Goal: Information Seeking & Learning: Learn about a topic

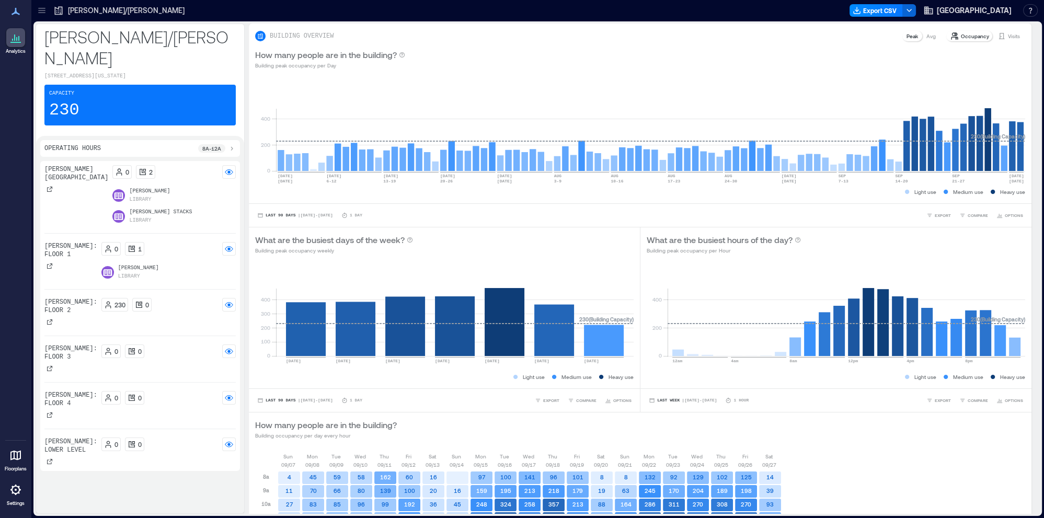
click at [14, 488] on icon at bounding box center [15, 489] width 13 height 13
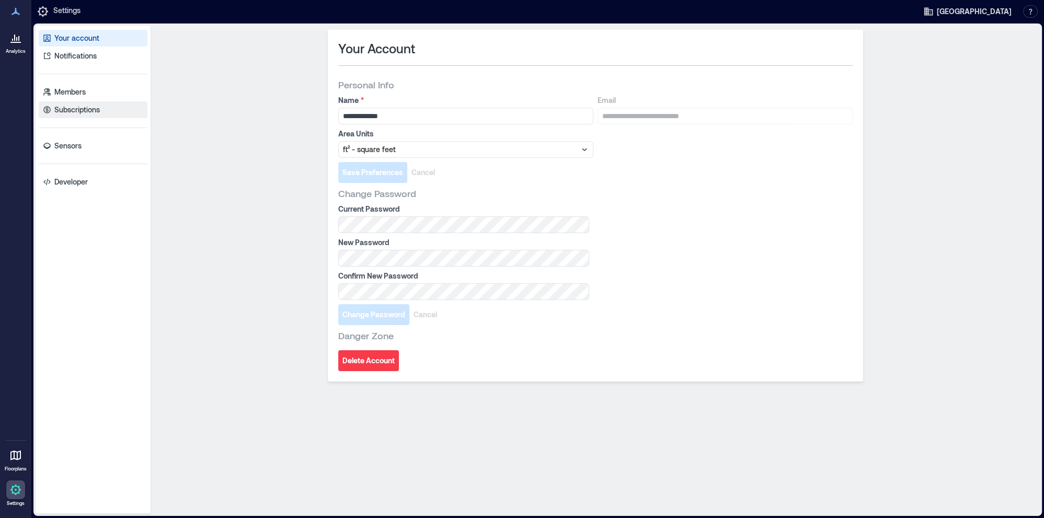
click at [72, 113] on p "Subscriptions" at bounding box center [76, 110] width 45 height 10
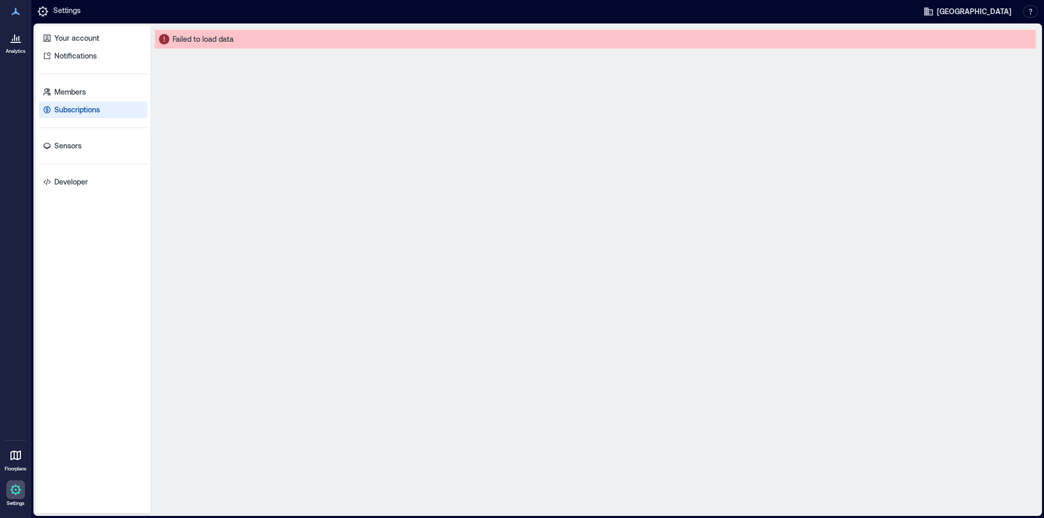
click at [73, 112] on p "Subscriptions" at bounding box center [76, 110] width 45 height 10
click at [70, 112] on p "Subscriptions" at bounding box center [76, 110] width 45 height 10
click at [65, 89] on p "Members" at bounding box center [69, 92] width 31 height 10
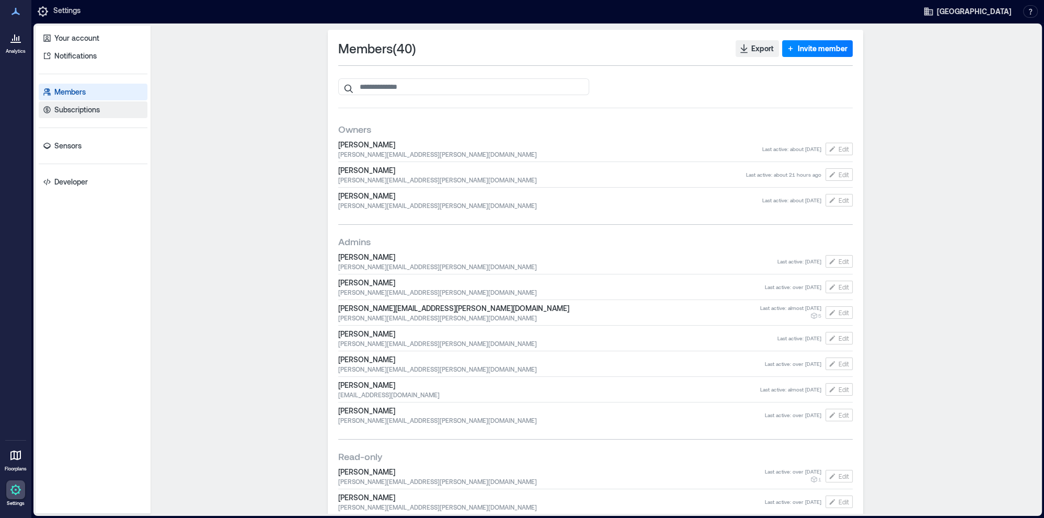
click at [68, 111] on p "Subscriptions" at bounding box center [76, 110] width 45 height 10
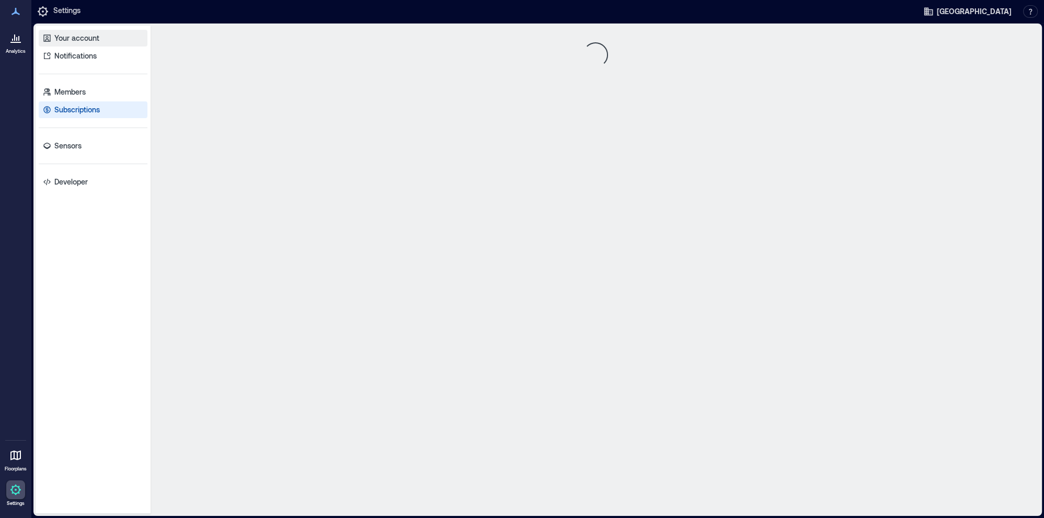
click at [89, 39] on p "Your account" at bounding box center [76, 38] width 45 height 10
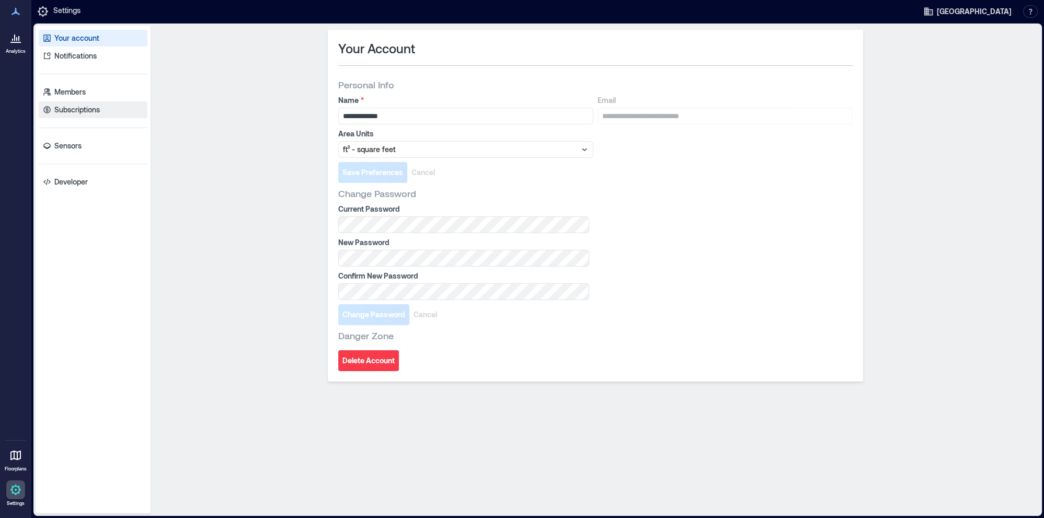
click at [75, 115] on link "Subscriptions" at bounding box center [93, 109] width 109 height 17
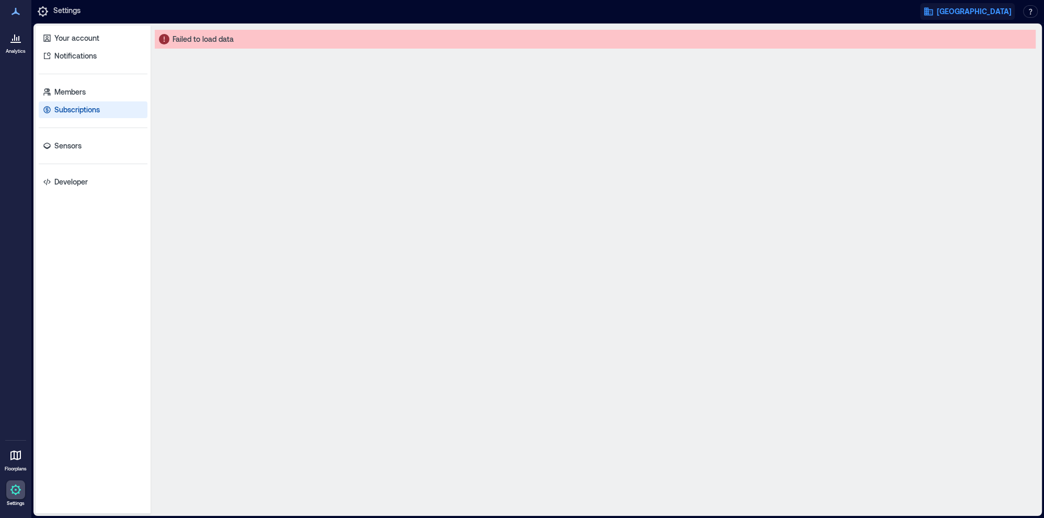
click at [984, 14] on span "[GEOGRAPHIC_DATA]" at bounding box center [973, 11] width 75 height 10
click at [985, 54] on button "Your account" at bounding box center [983, 53] width 96 height 17
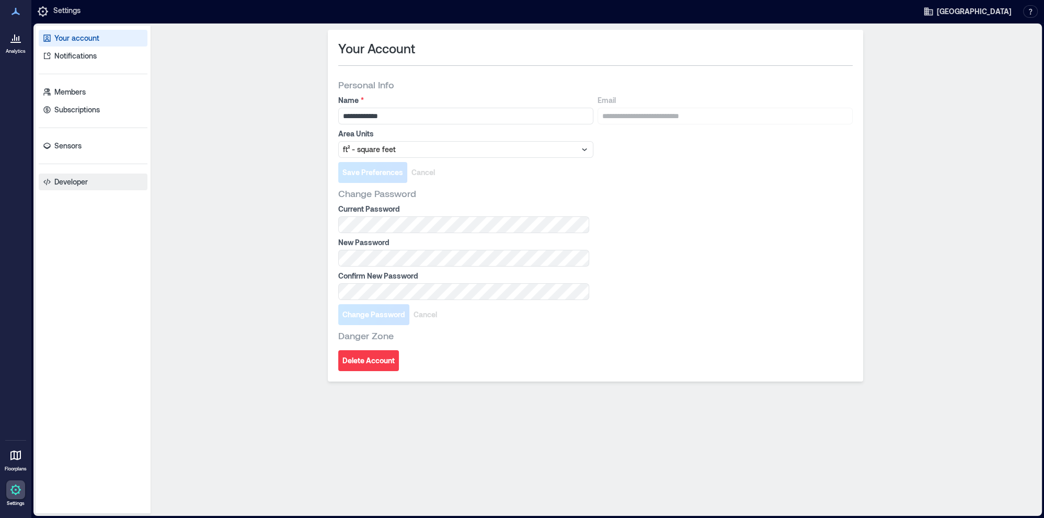
click at [85, 181] on p "Developer" at bounding box center [70, 182] width 33 height 10
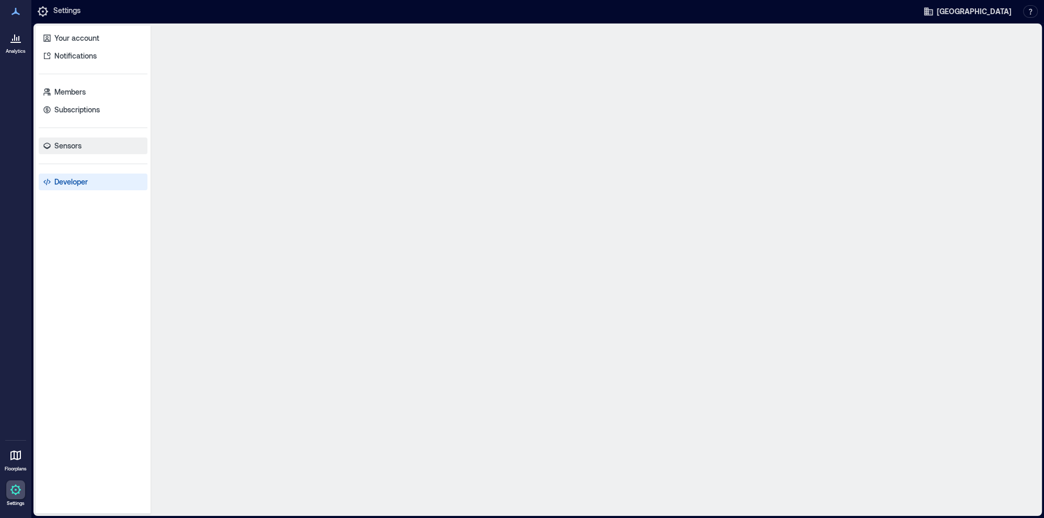
click at [64, 143] on p "Sensors" at bounding box center [67, 146] width 27 height 10
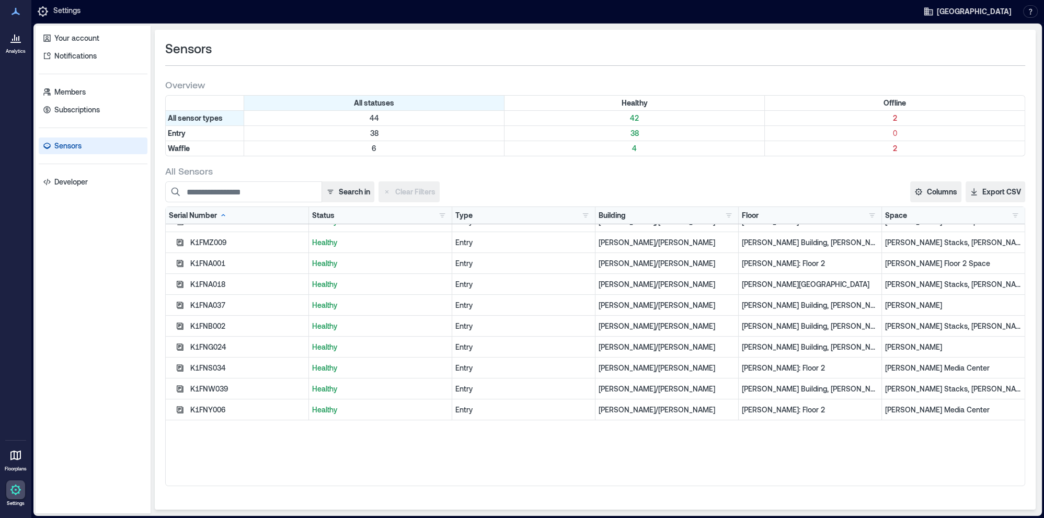
scroll to position [327, 0]
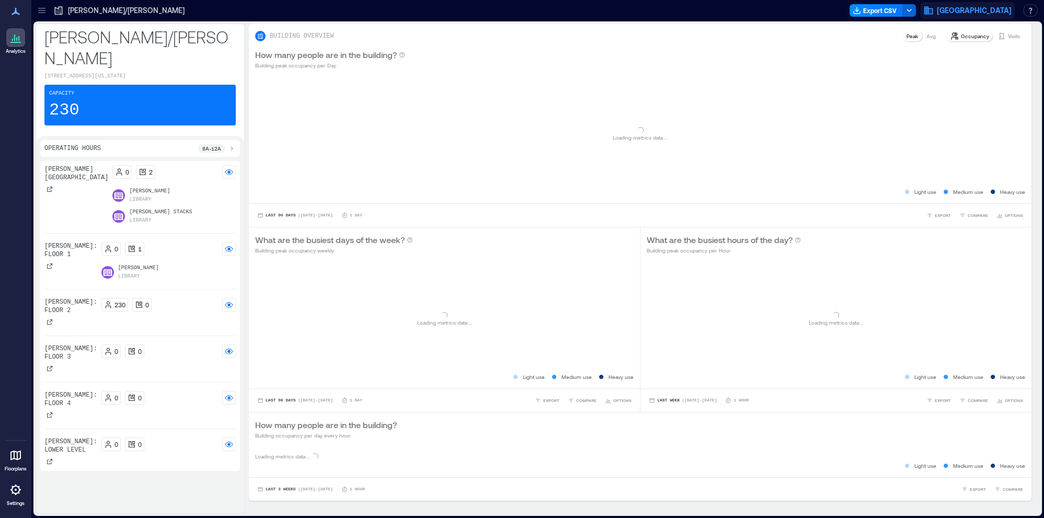
click at [987, 12] on span "Dartmouth Library" at bounding box center [973, 10] width 75 height 10
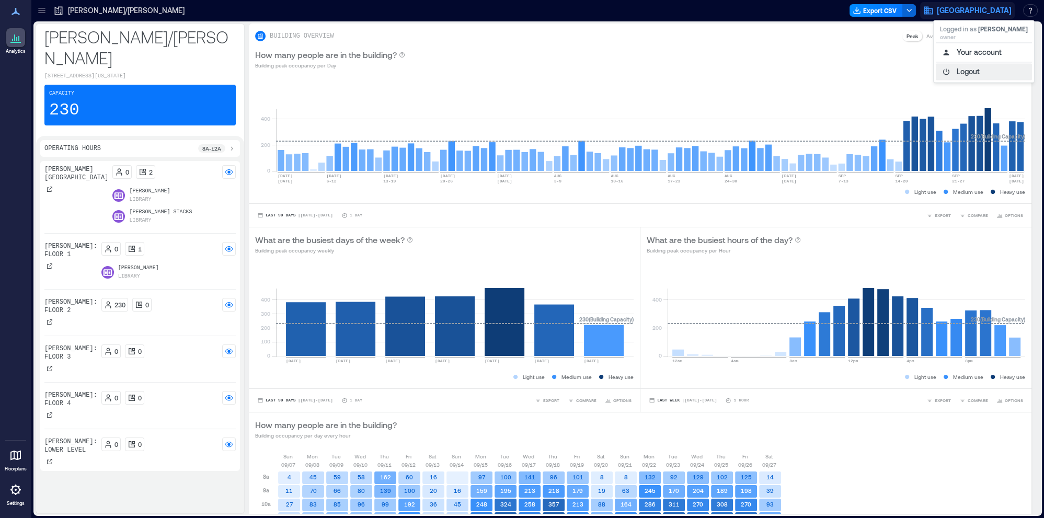
click at [973, 78] on button "Logout" at bounding box center [983, 71] width 96 height 17
click at [18, 493] on icon at bounding box center [15, 489] width 10 height 10
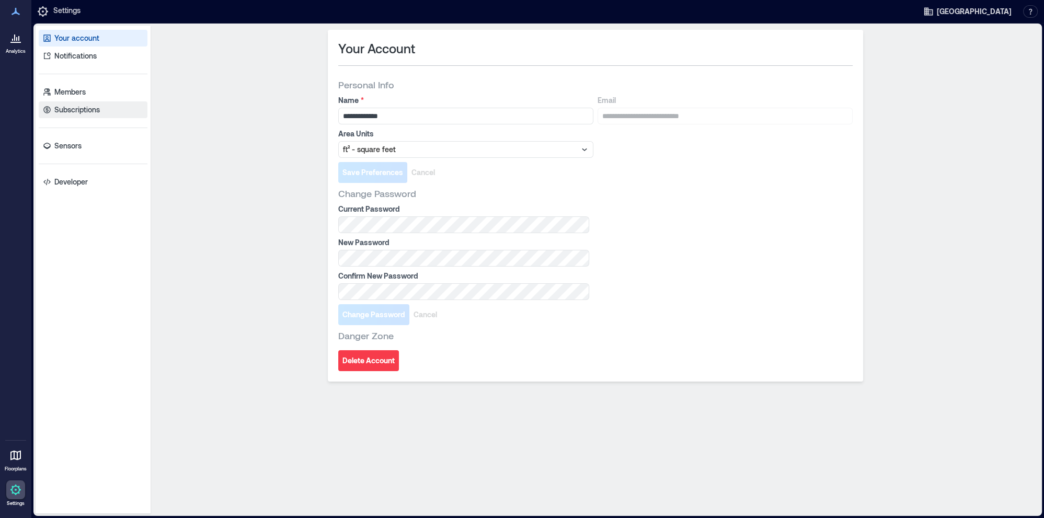
click at [86, 111] on p "Subscriptions" at bounding box center [76, 110] width 45 height 10
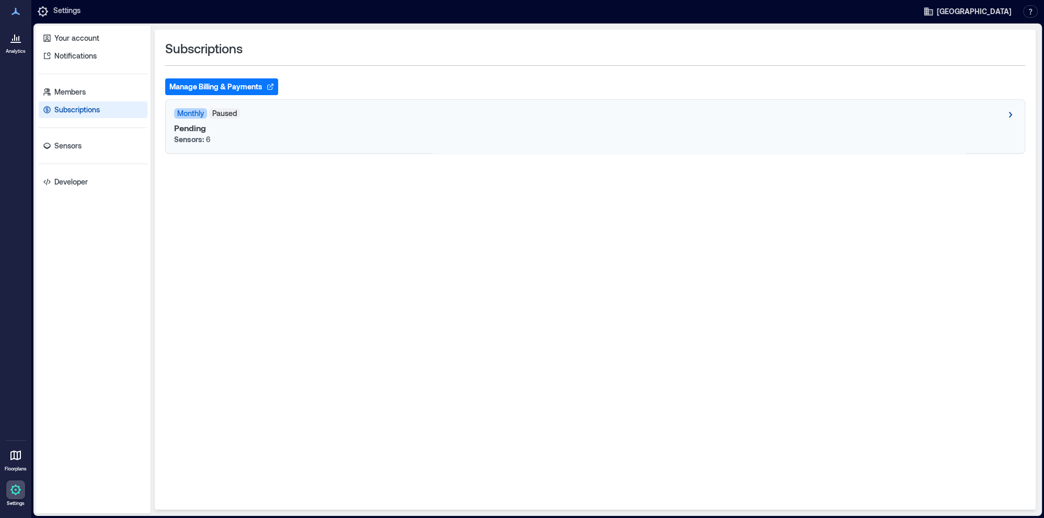
click at [1010, 115] on icon at bounding box center [1010, 115] width 3 height 6
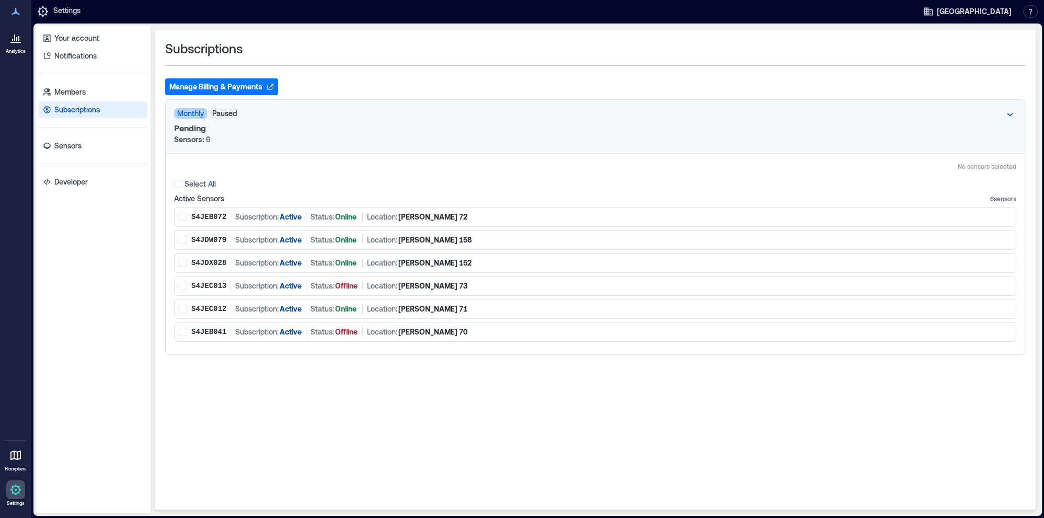
click at [180, 185] on span at bounding box center [178, 184] width 8 height 8
click at [176, 184] on polyline at bounding box center [178, 184] width 5 height 4
click at [233, 85] on button "Manage Billing & Payments" at bounding box center [221, 86] width 113 height 17
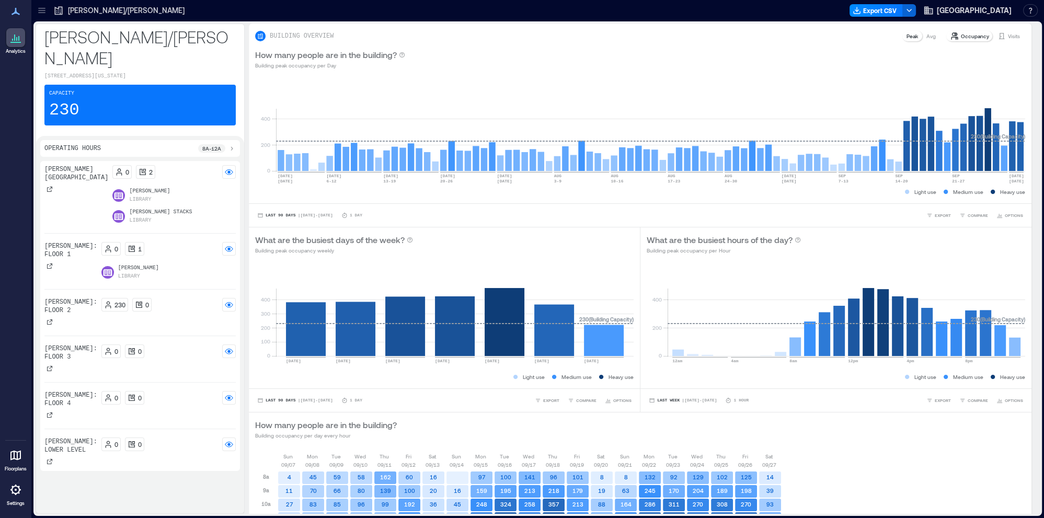
click at [38, 10] on icon at bounding box center [42, 10] width 10 height 10
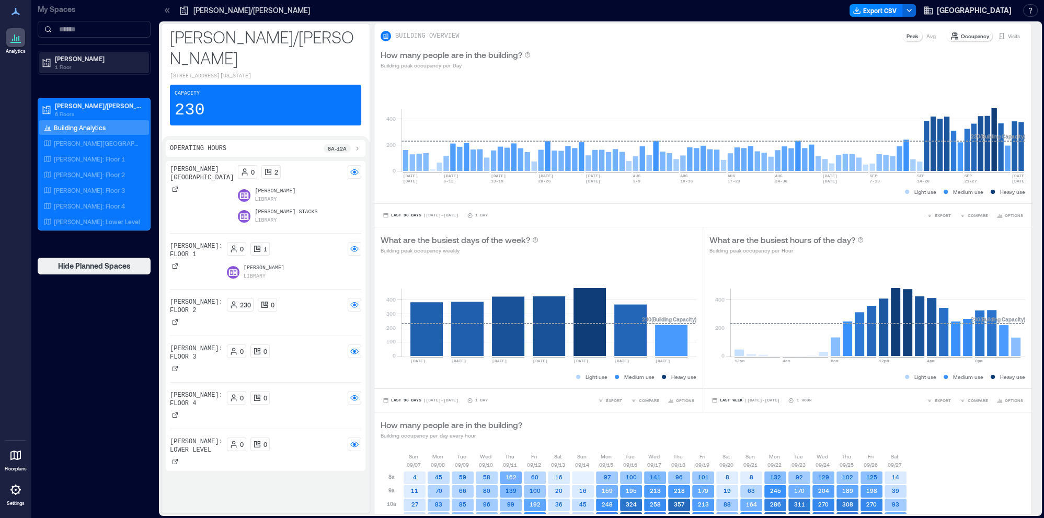
click at [66, 57] on p "[PERSON_NAME]" at bounding box center [99, 58] width 88 height 8
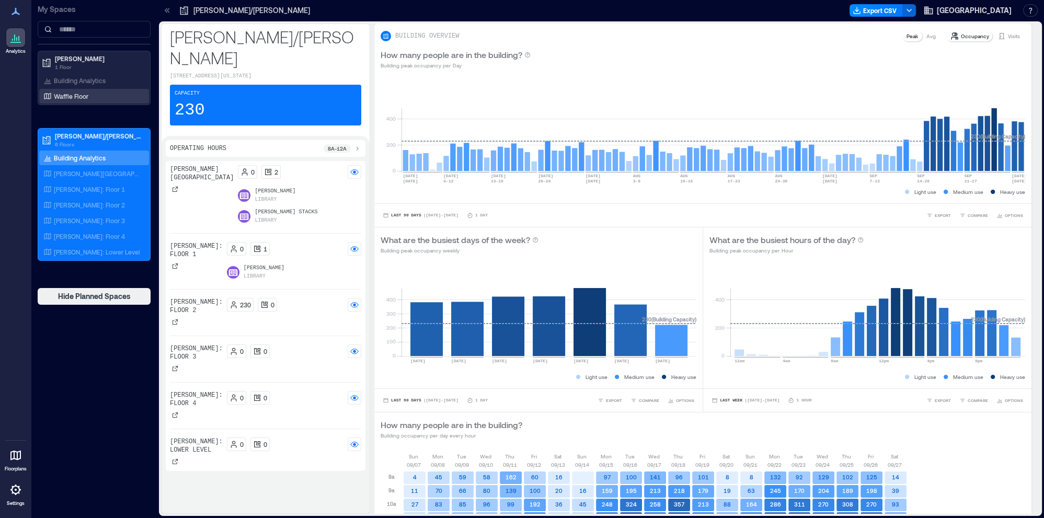
click at [79, 97] on p "Waffle Floor" at bounding box center [71, 96] width 34 height 8
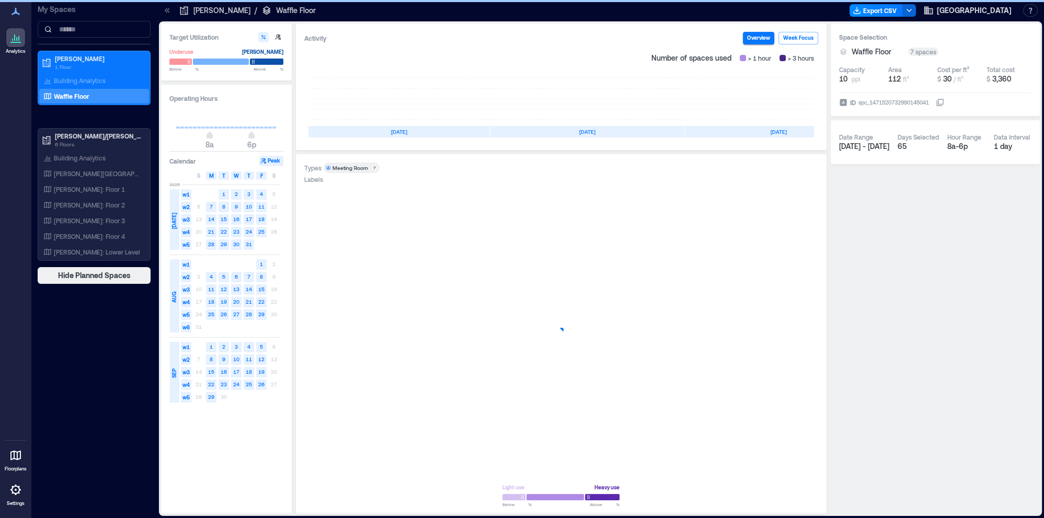
scroll to position [0, 59]
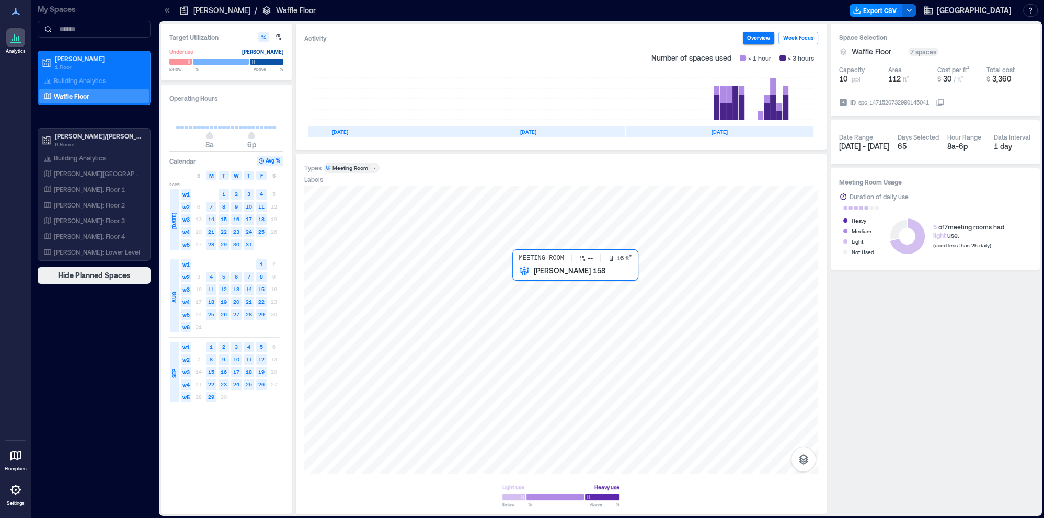
click at [546, 296] on div at bounding box center [561, 330] width 514 height 288
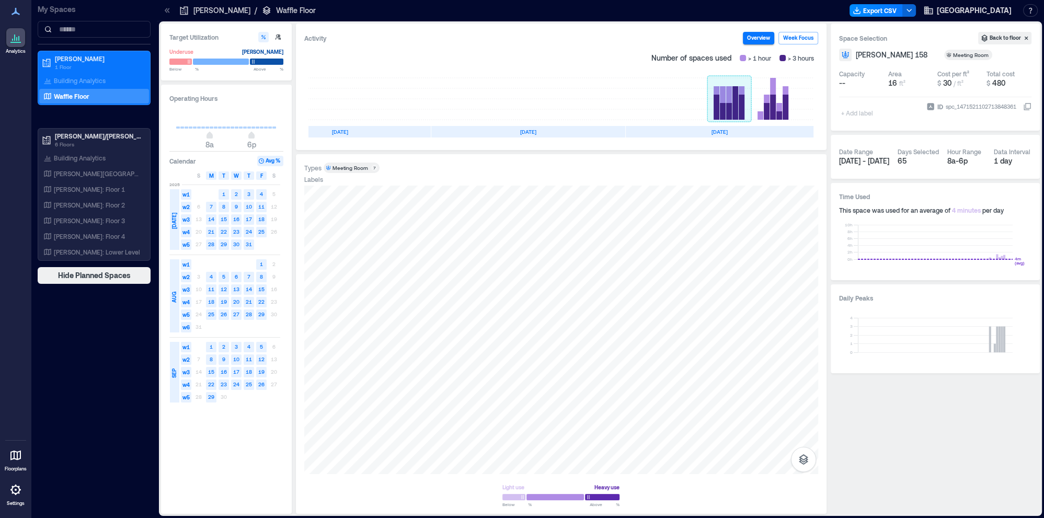
click at [731, 103] on rect at bounding box center [729, 99] width 44 height 42
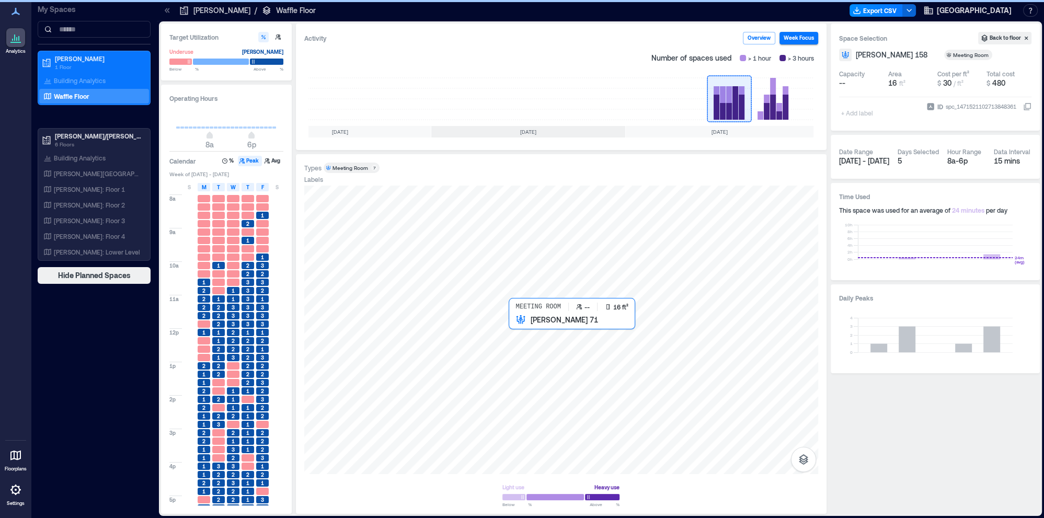
click at [531, 350] on div at bounding box center [561, 330] width 514 height 288
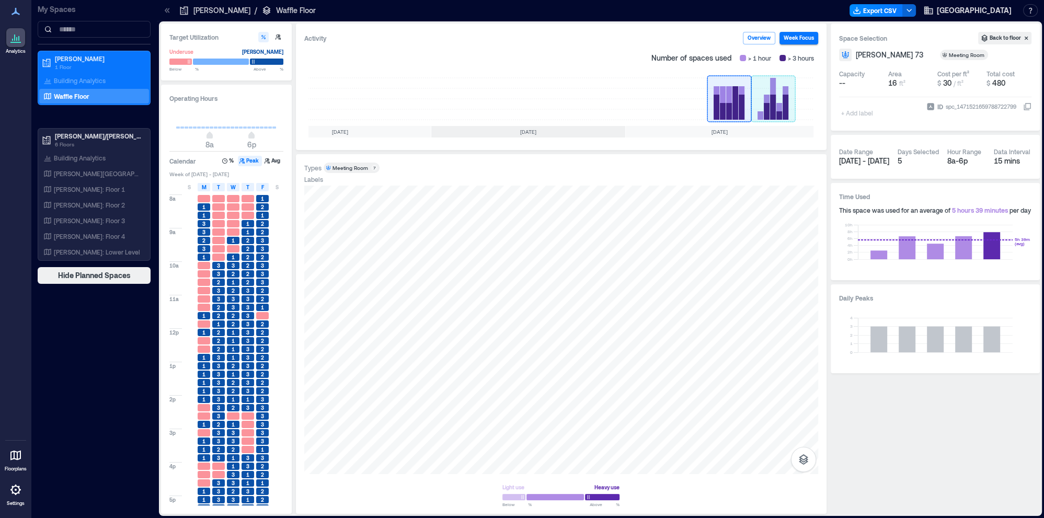
click at [786, 106] on rect at bounding box center [773, 99] width 44 height 42
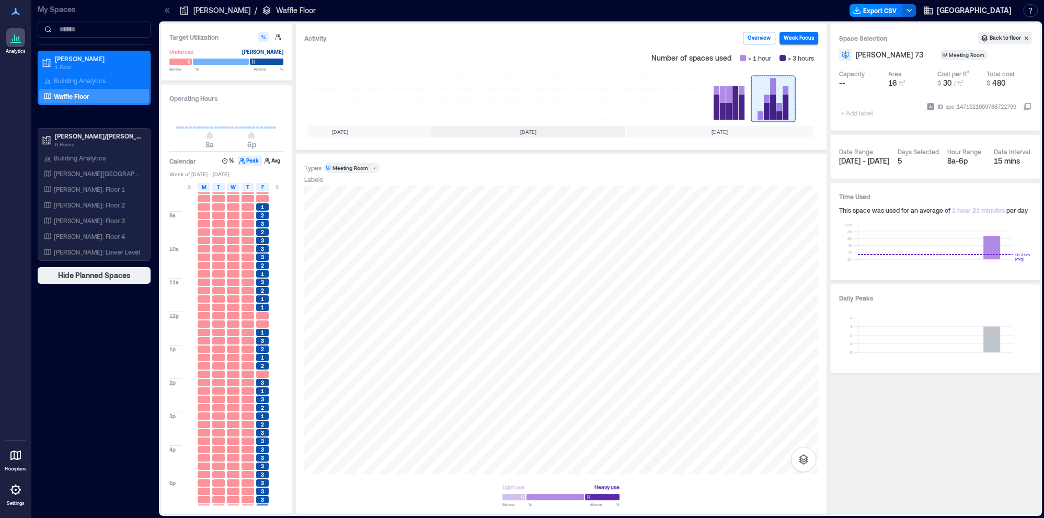
scroll to position [23, 0]
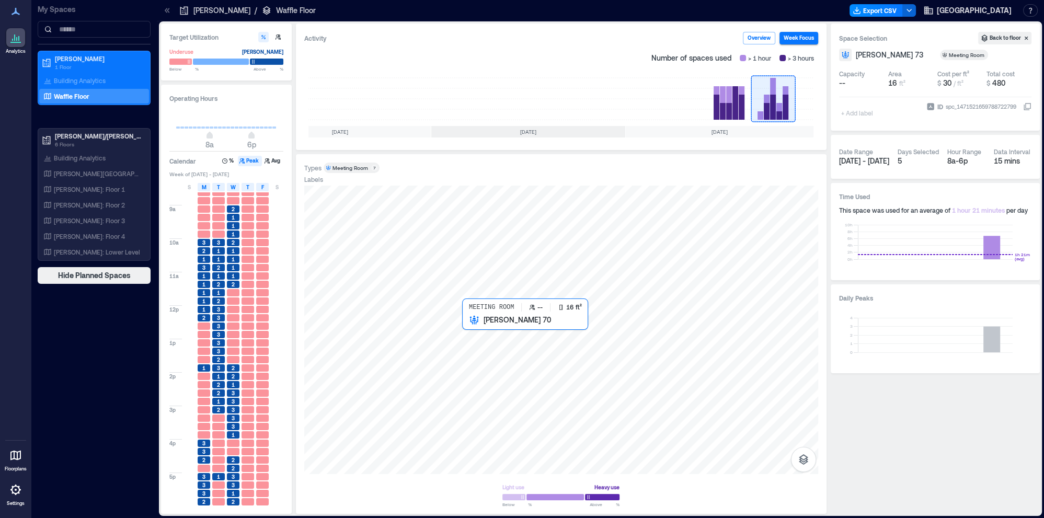
click at [476, 341] on div at bounding box center [561, 330] width 514 height 288
